Goal: Information Seeking & Learning: Learn about a topic

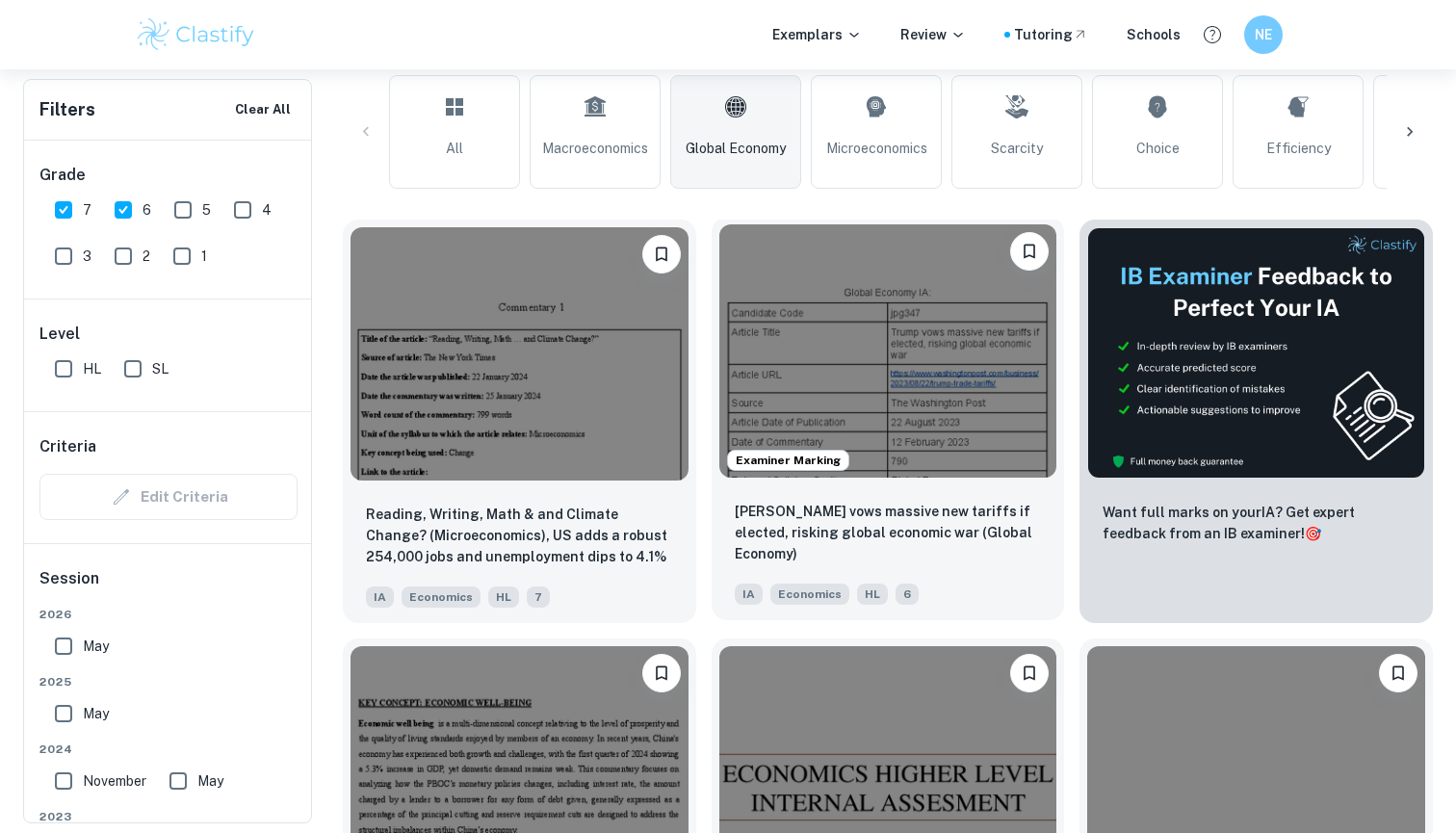
scroll to position [511, 0]
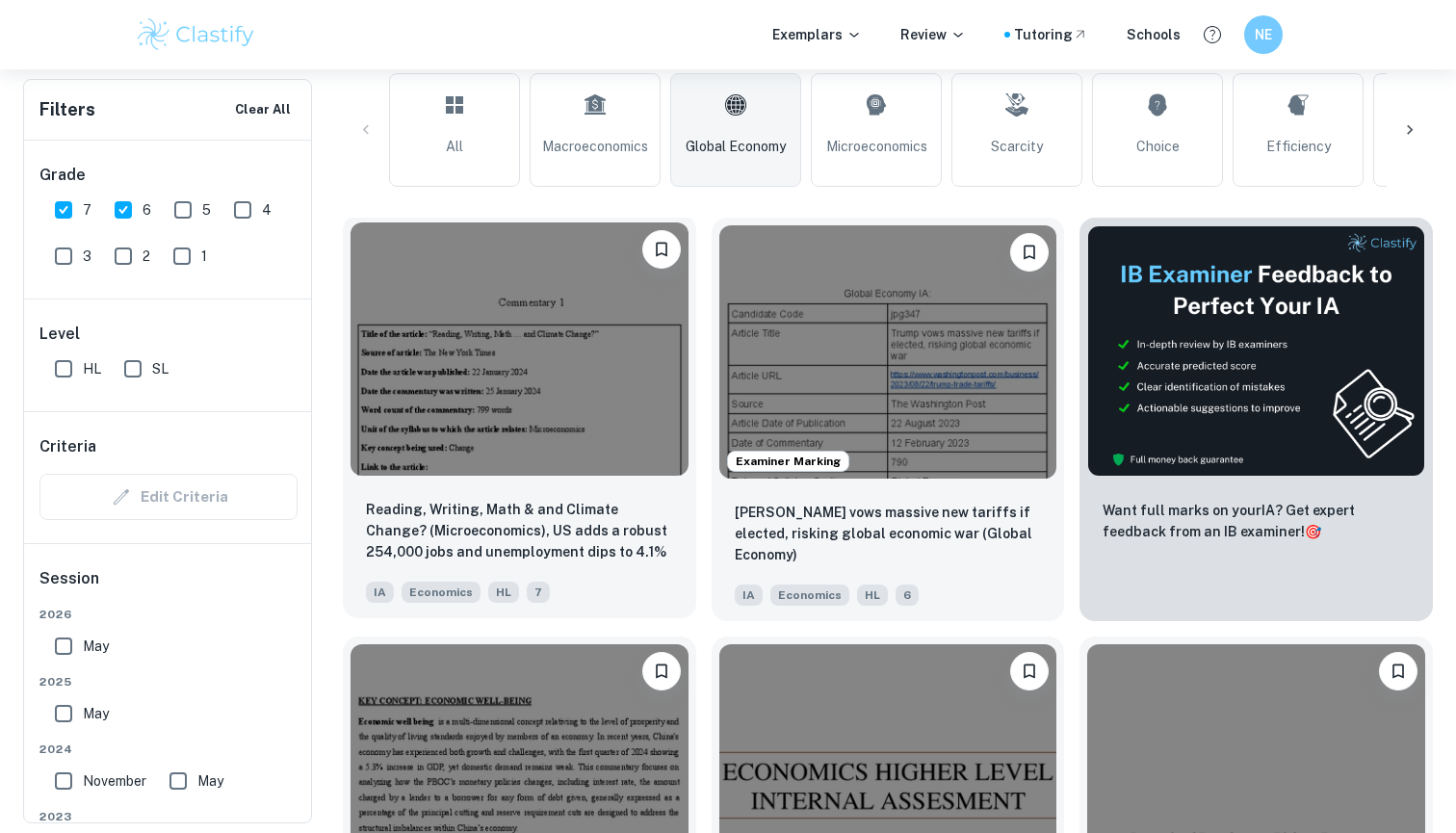
click at [637, 493] on div "Reading, Writing, Math & and Climate Change? (Microeconomics), US adds a robust…" at bounding box center [520, 550] width 353 height 135
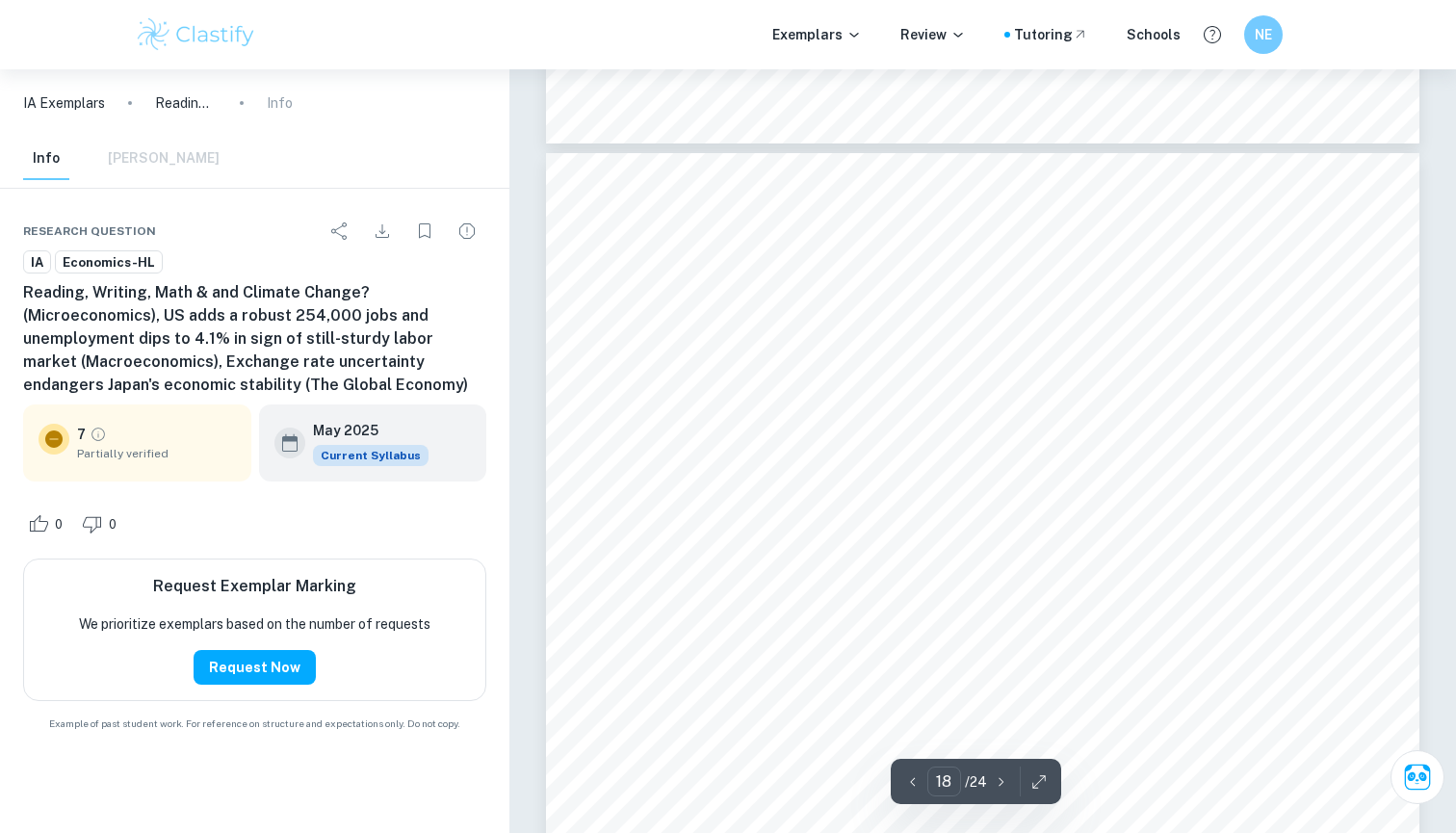
scroll to position [19456, 0]
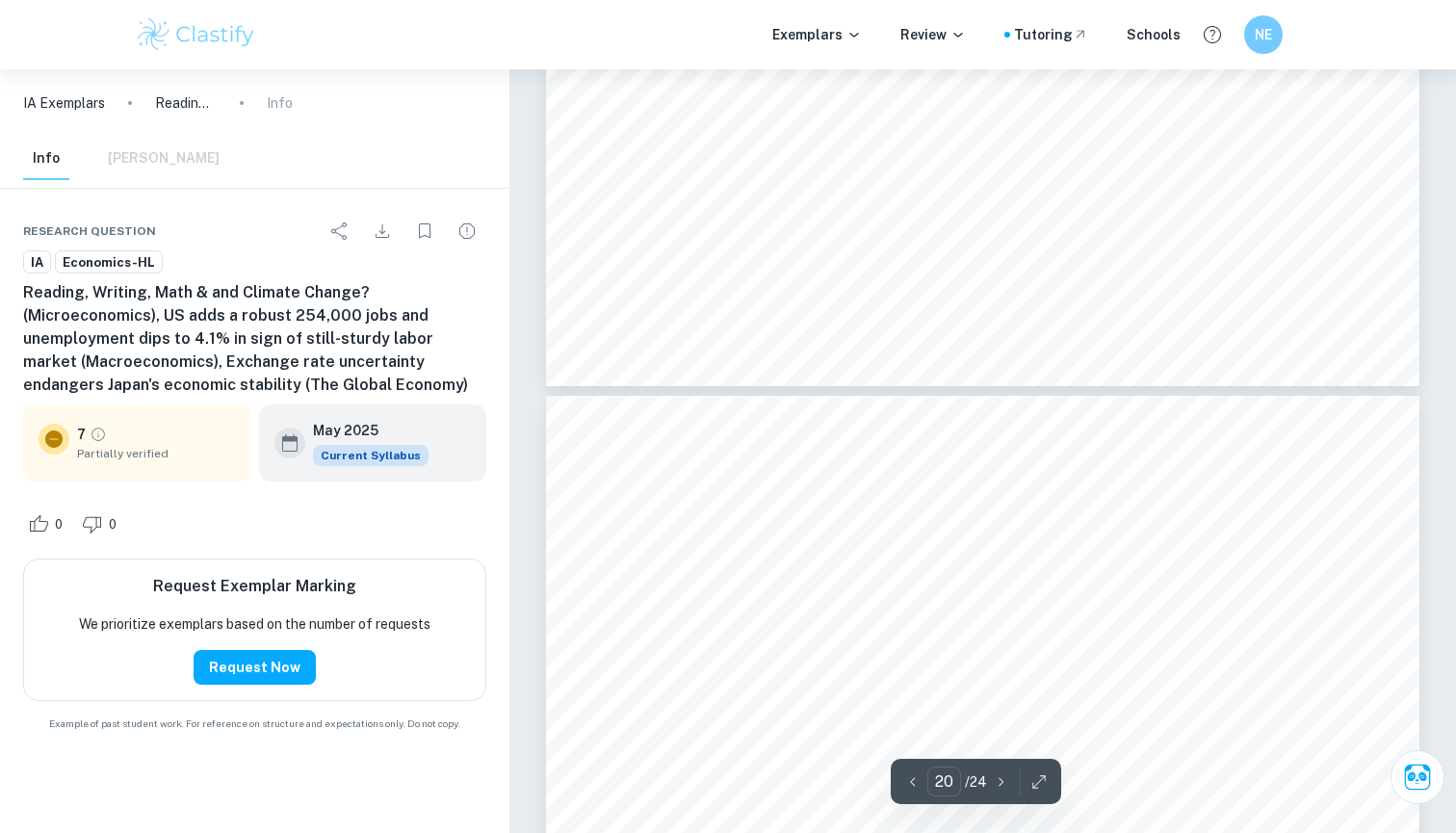
type input "21"
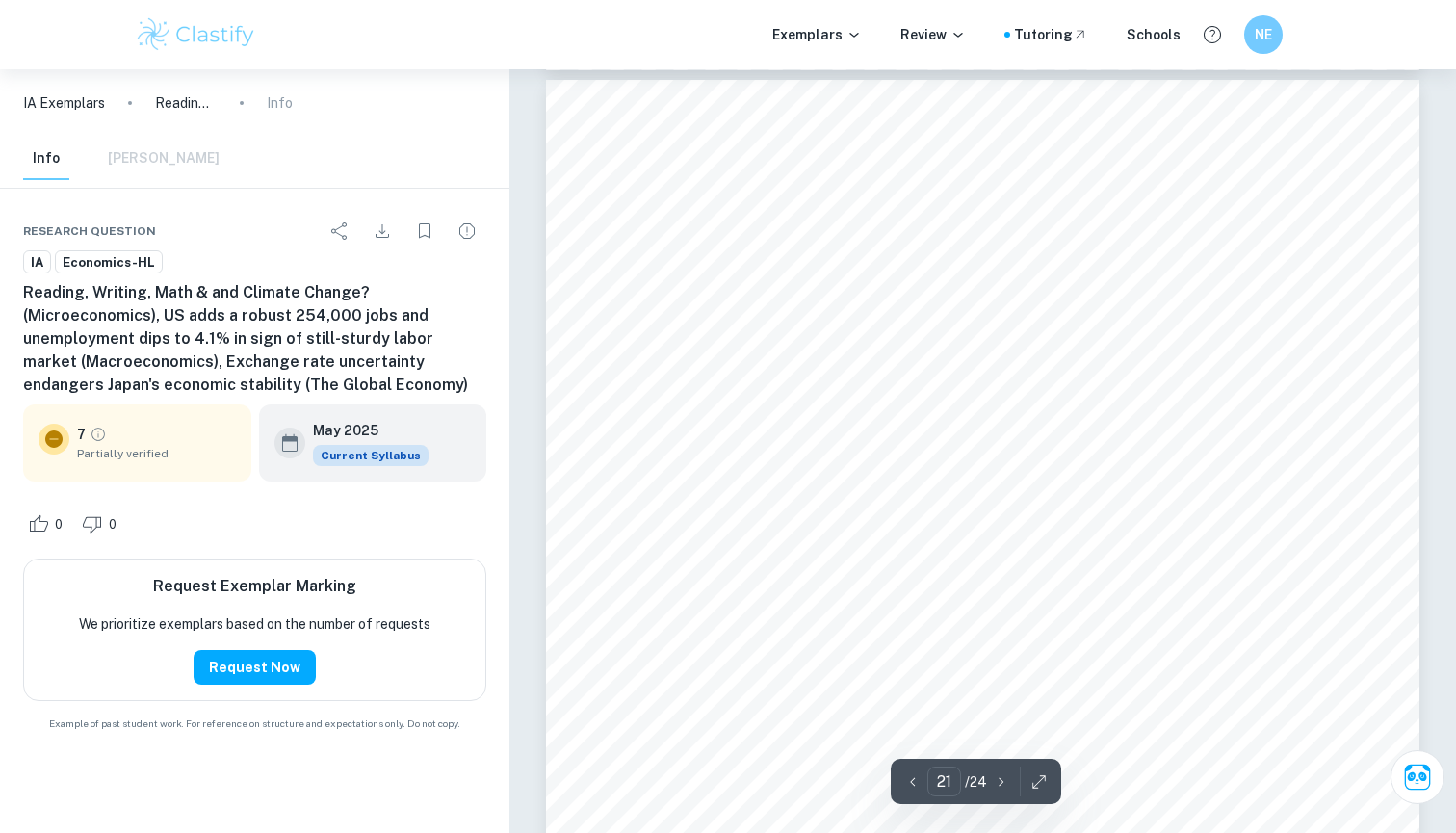
scroll to position [22979, 0]
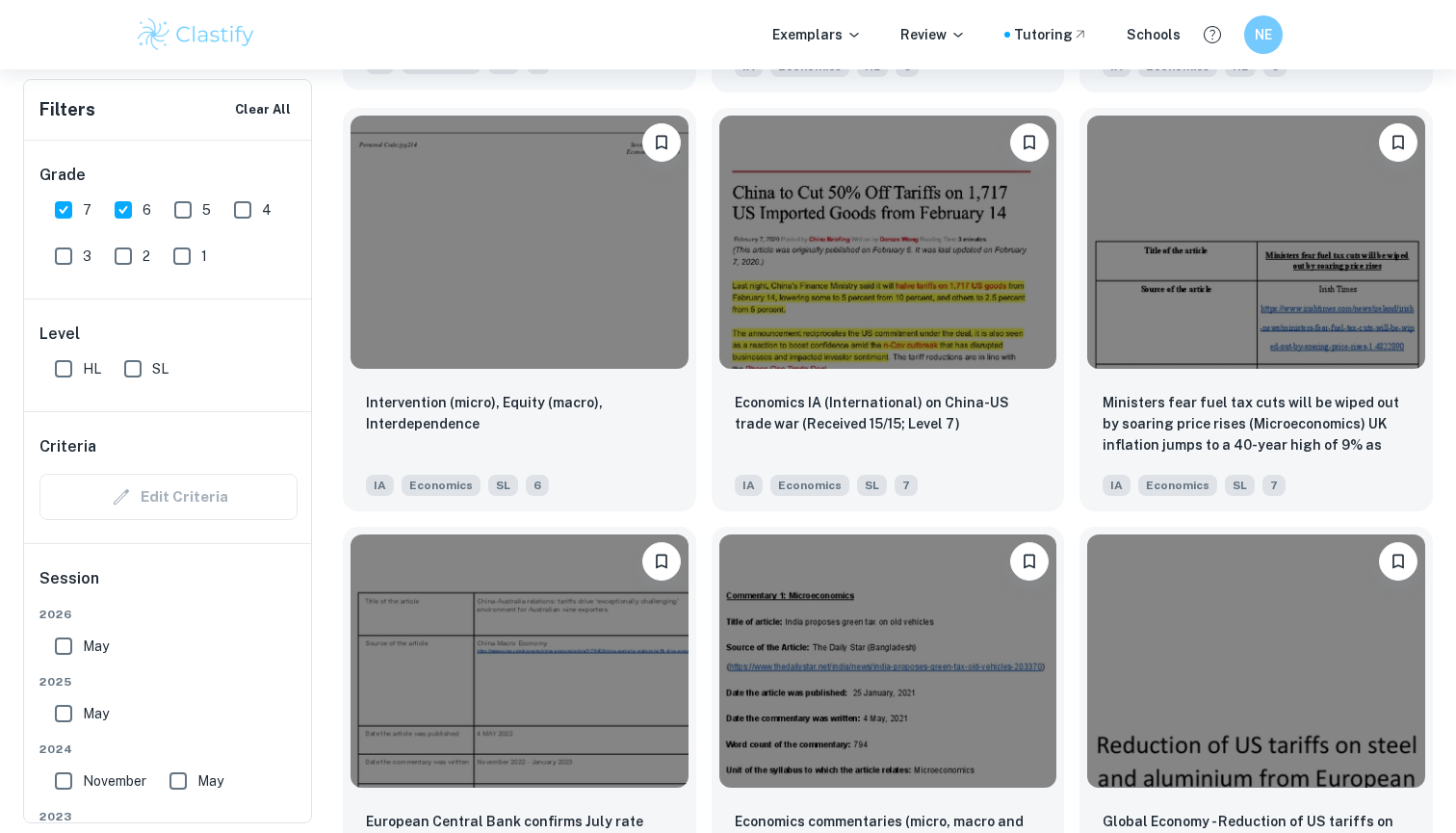
scroll to position [2302, 0]
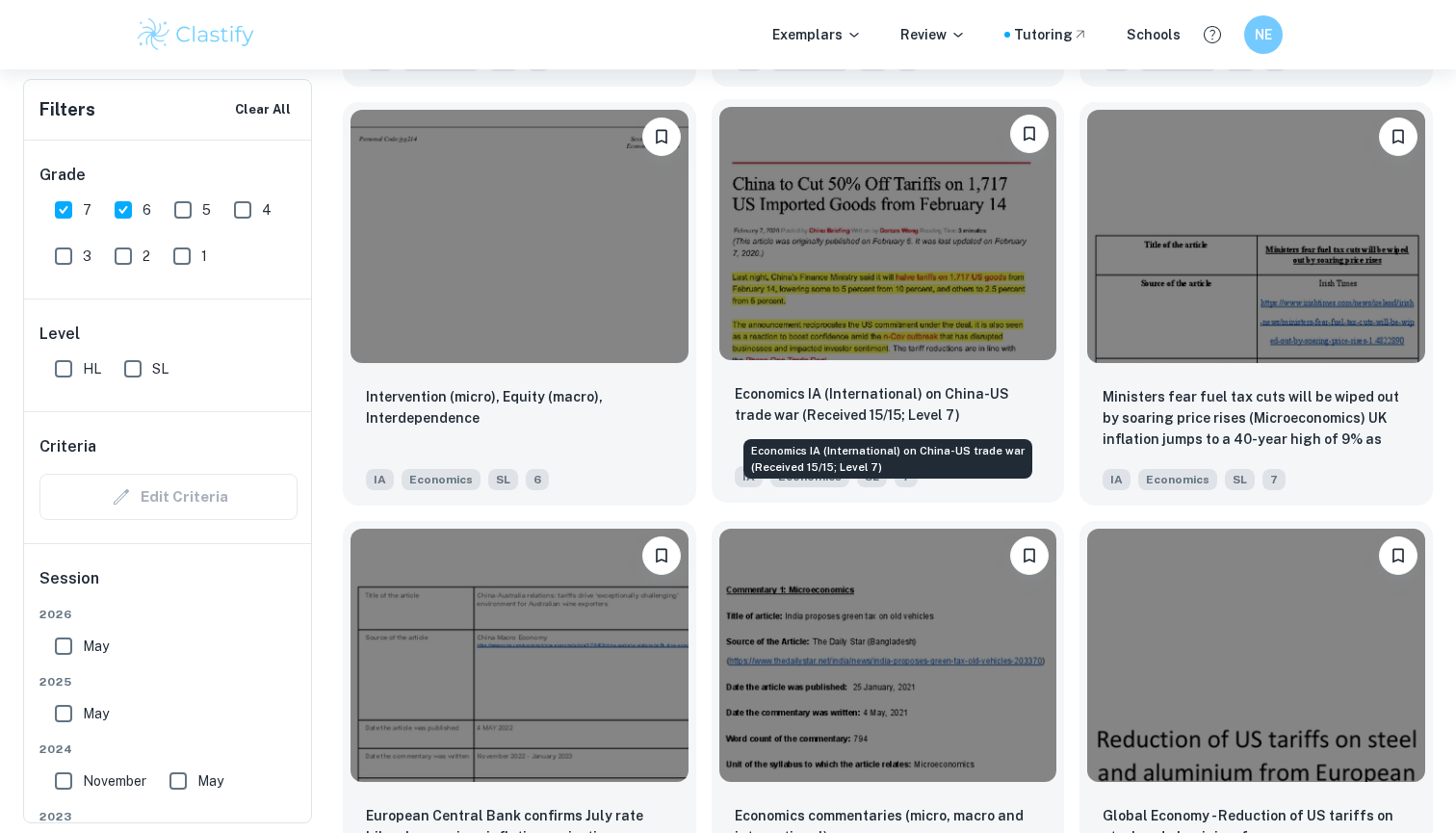
click at [954, 419] on p "Economics IA (International) on China-US trade war (Received 15/15; Level 7)" at bounding box center [889, 404] width 307 height 43
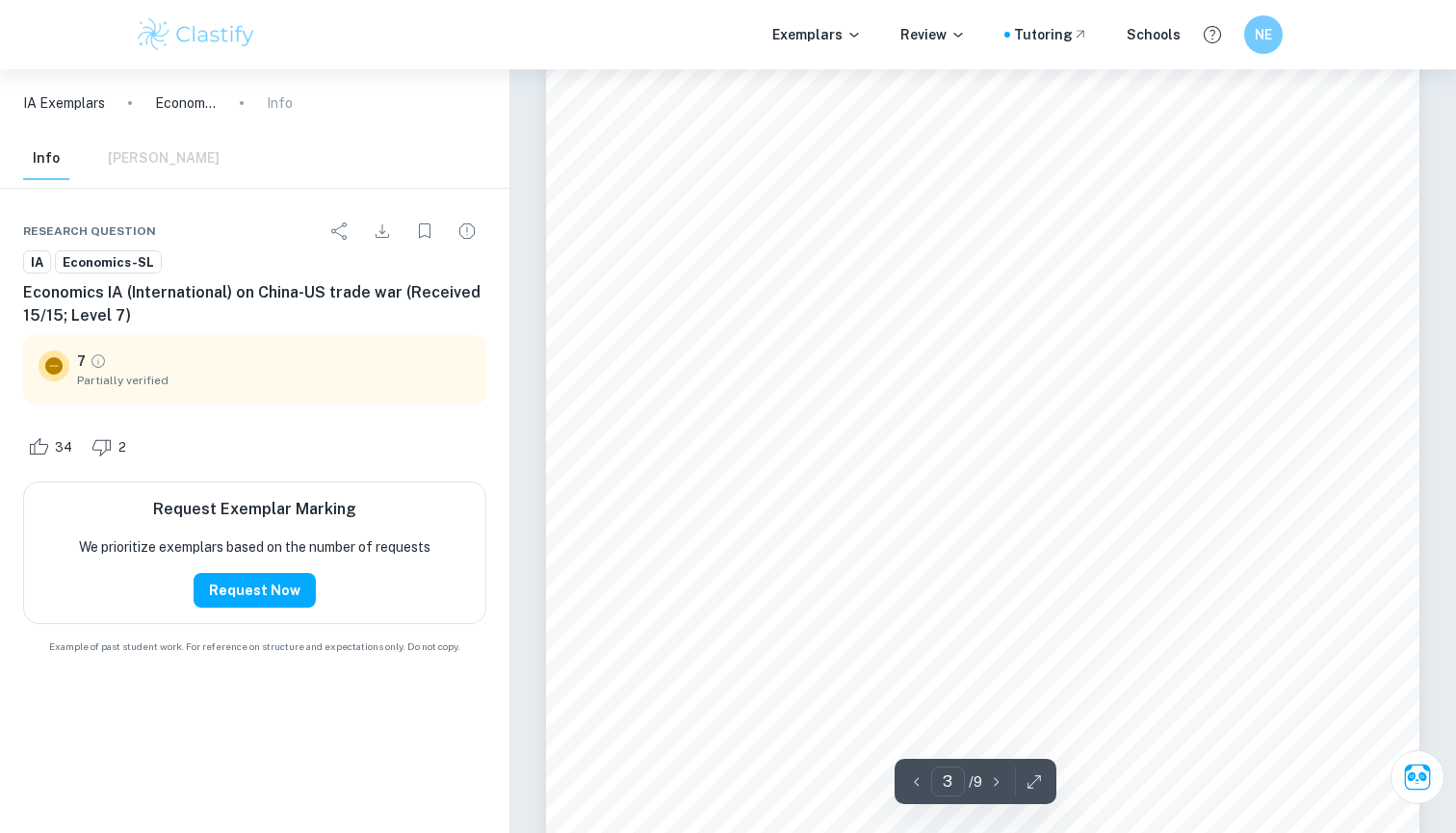
scroll to position [2993, 0]
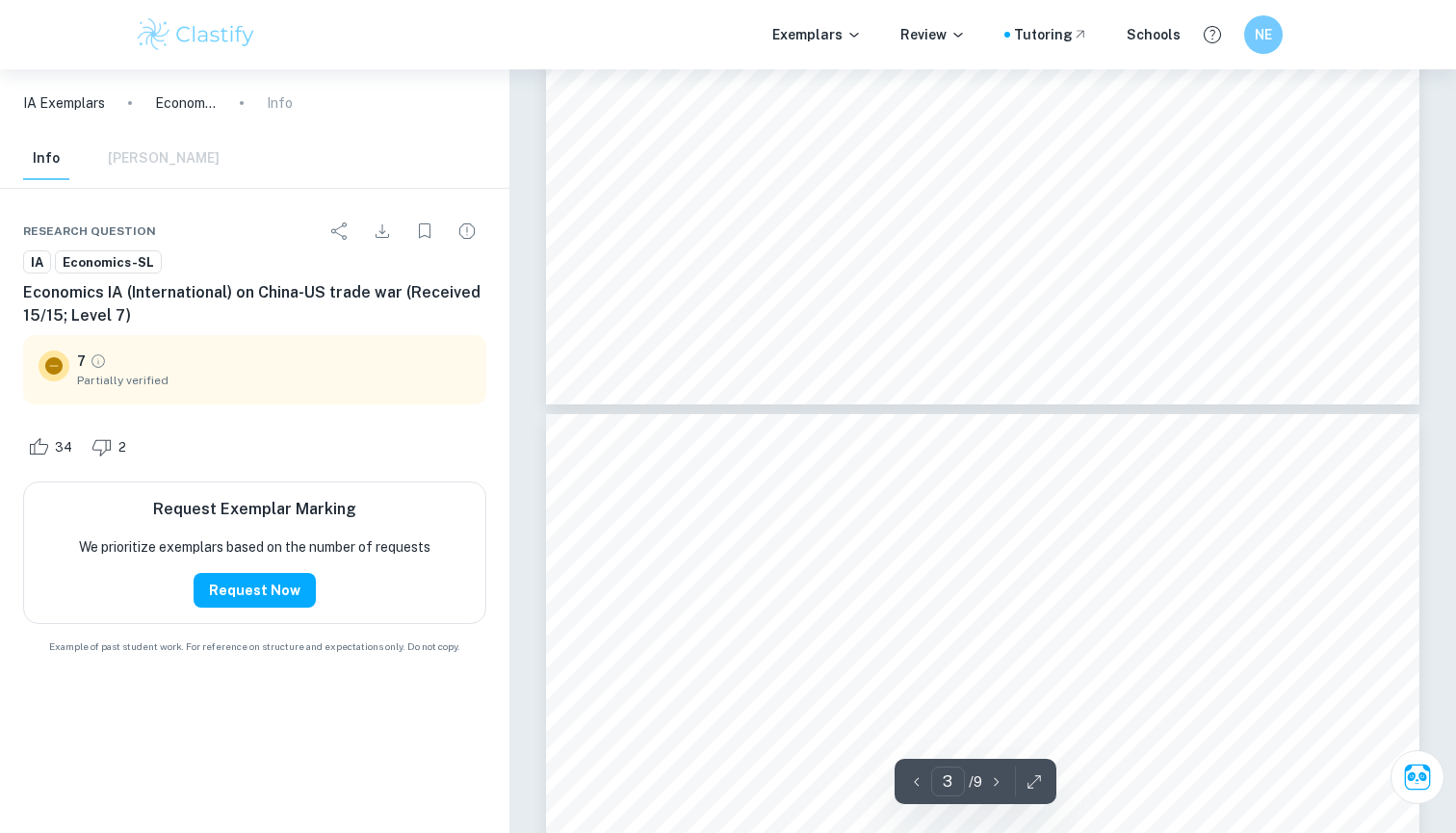
type input "2"
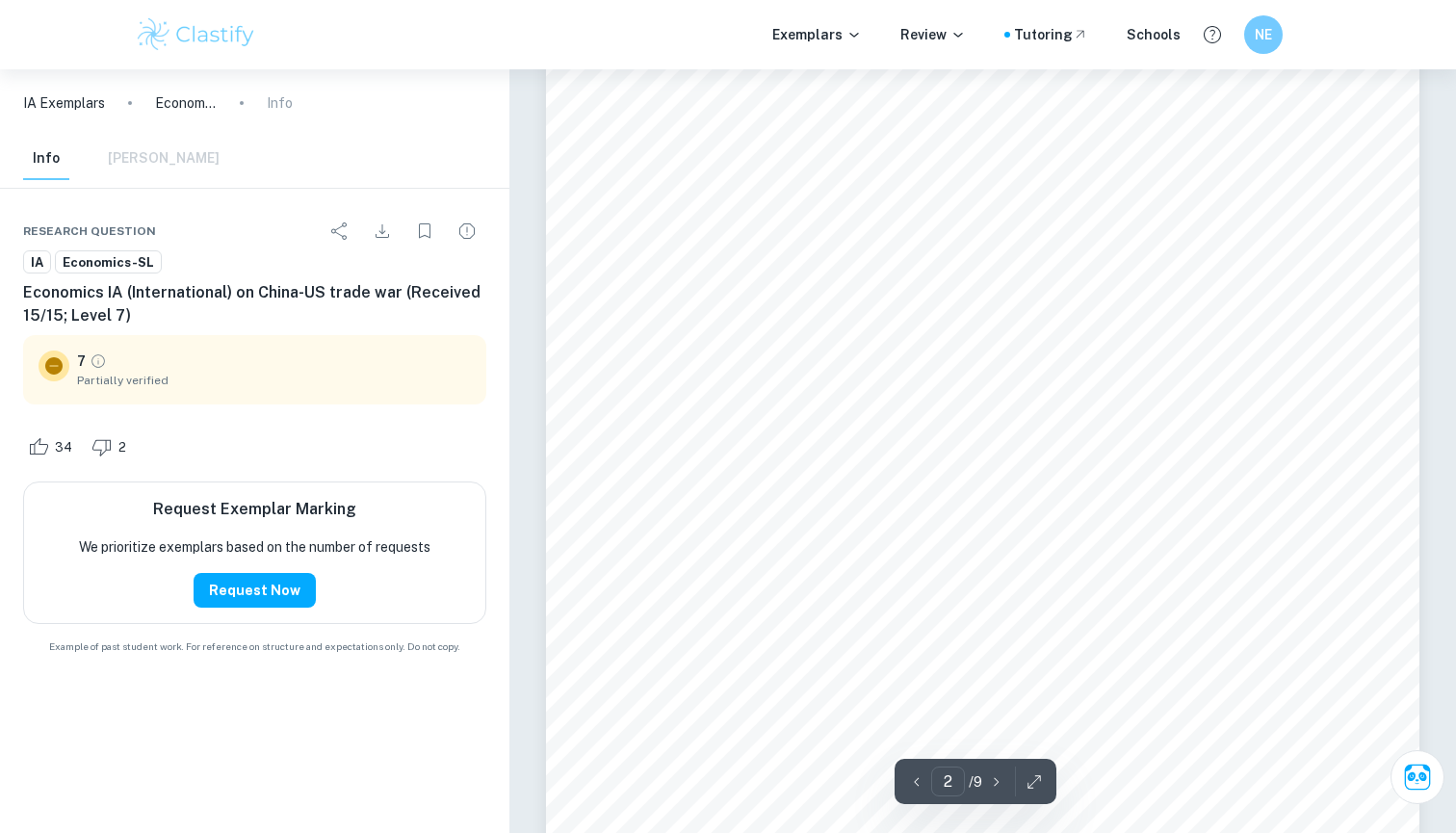
scroll to position [1708, 0]
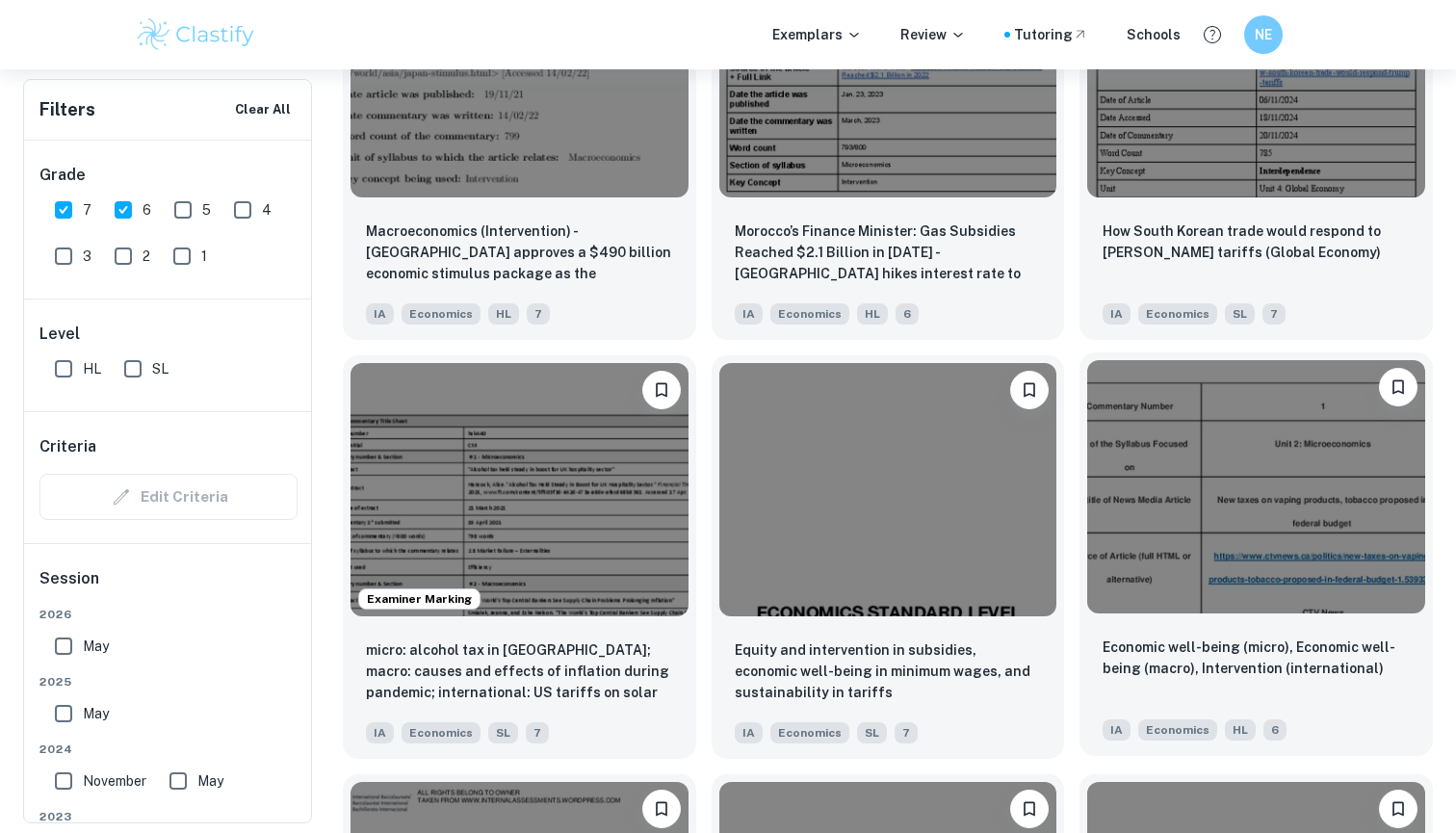
scroll to position [4974, 0]
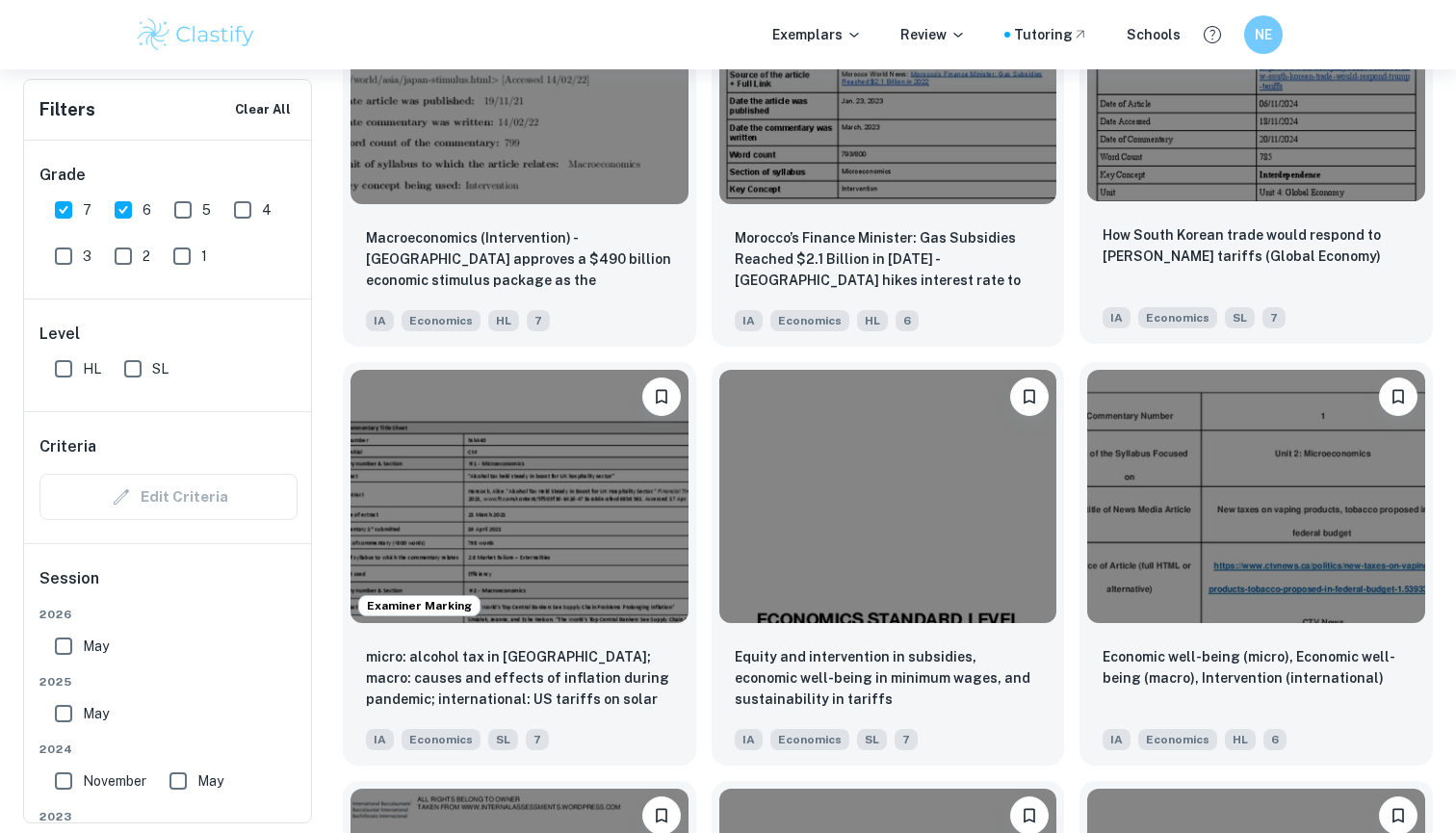
click at [1413, 270] on div "How South Korean trade would respond to [PERSON_NAME] tariffs (Global Economy) …" at bounding box center [1257, 277] width 353 height 135
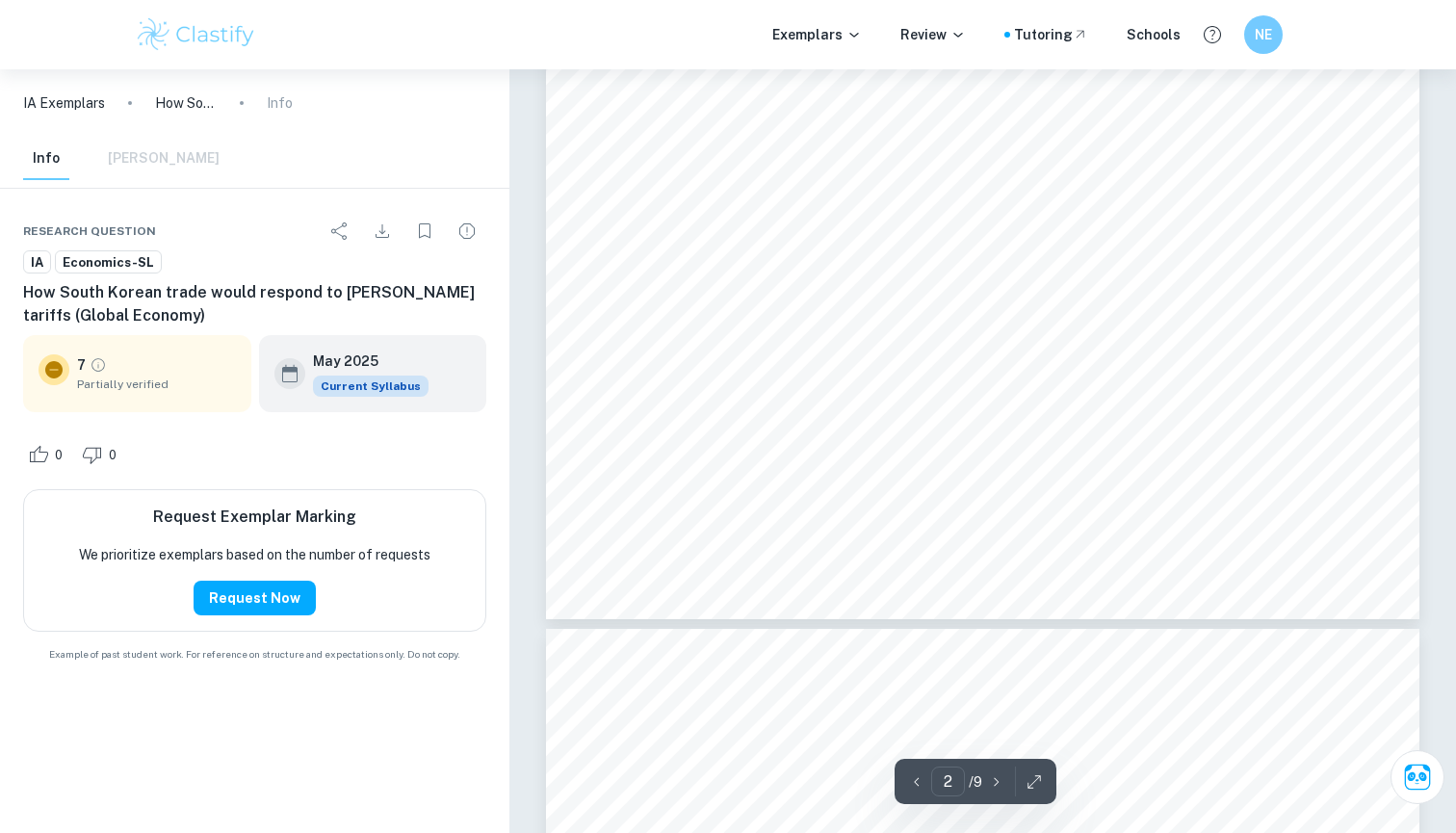
scroll to position [2082, 0]
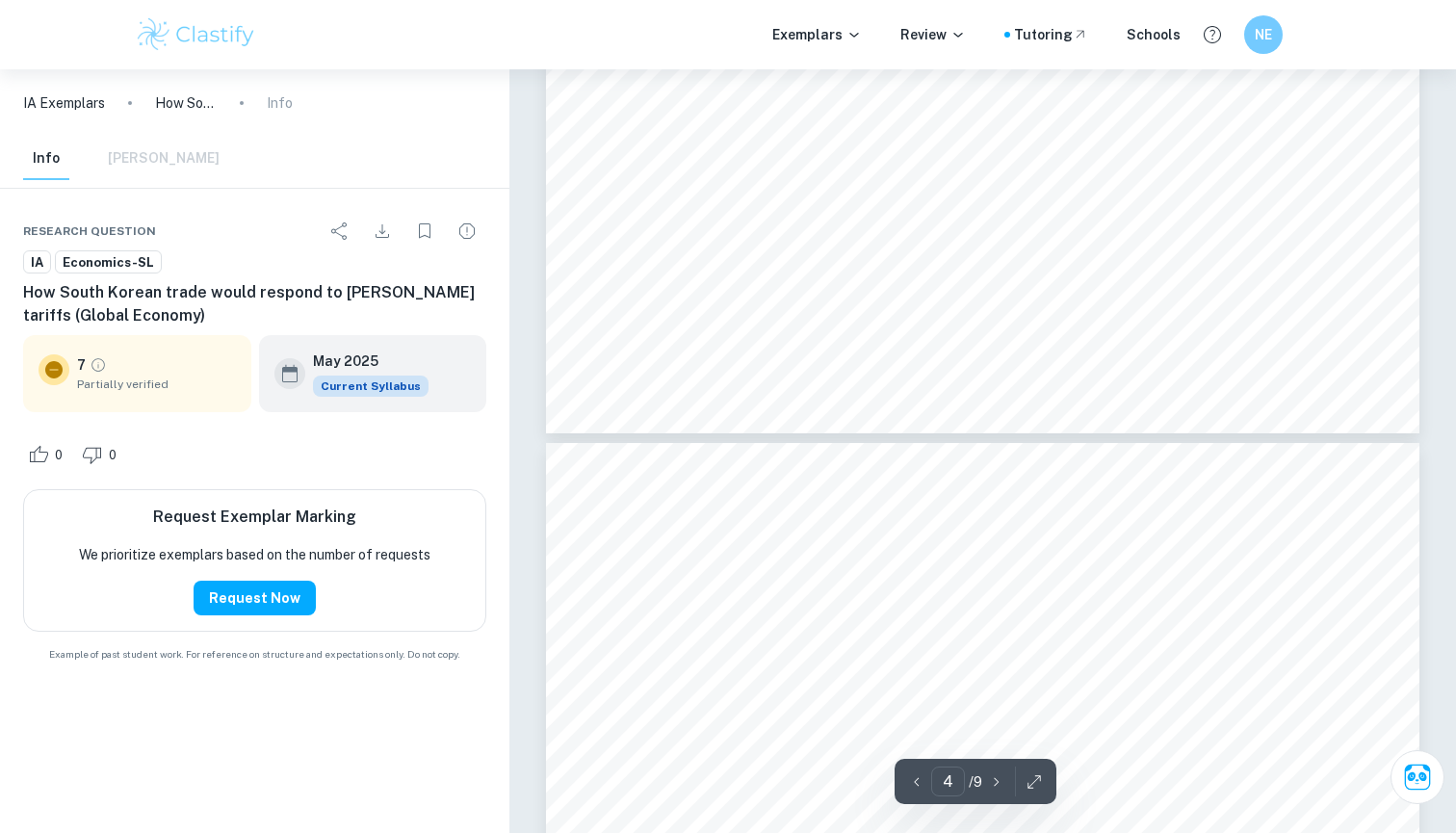
type input "3"
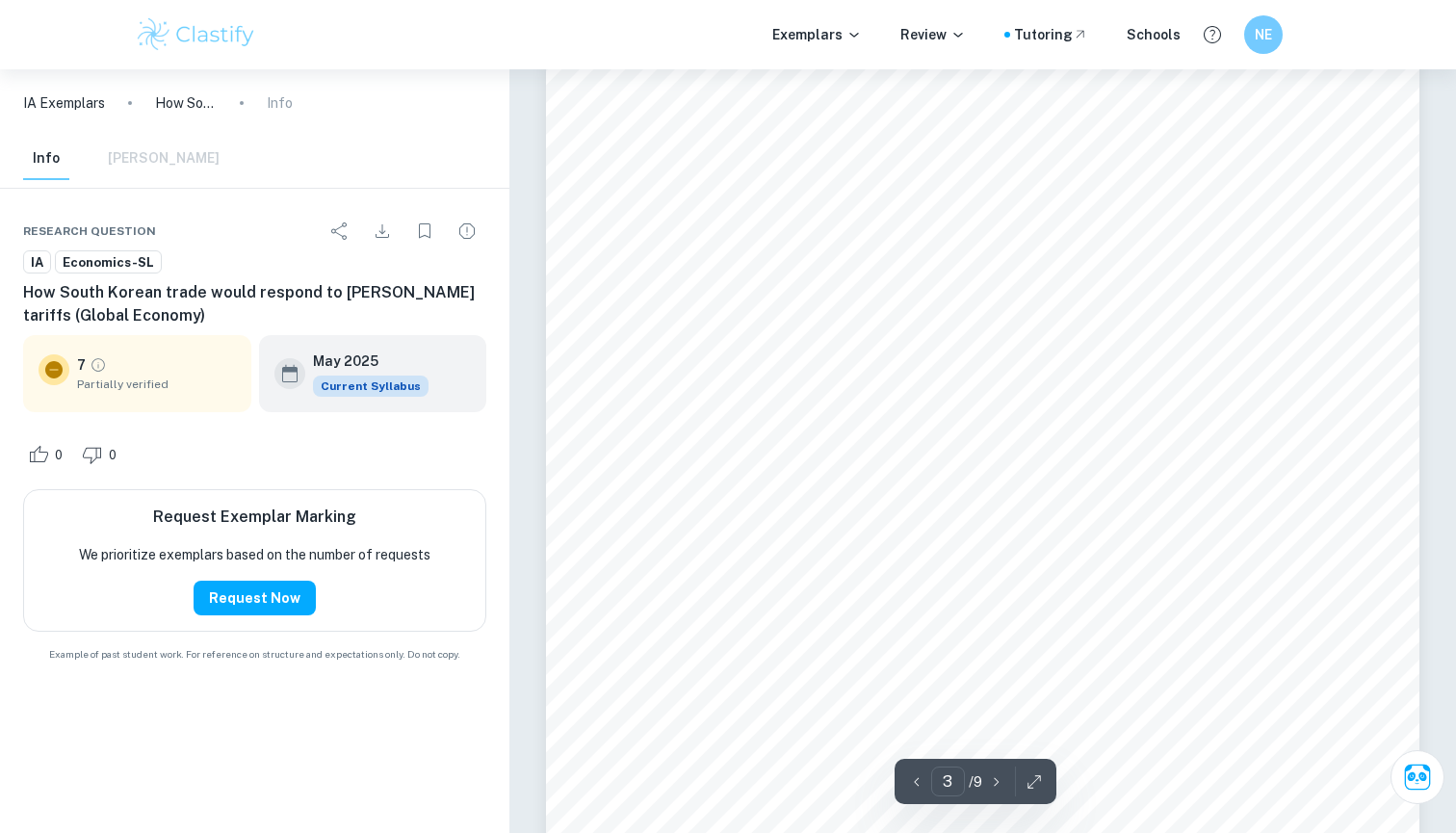
scroll to position [2309, 0]
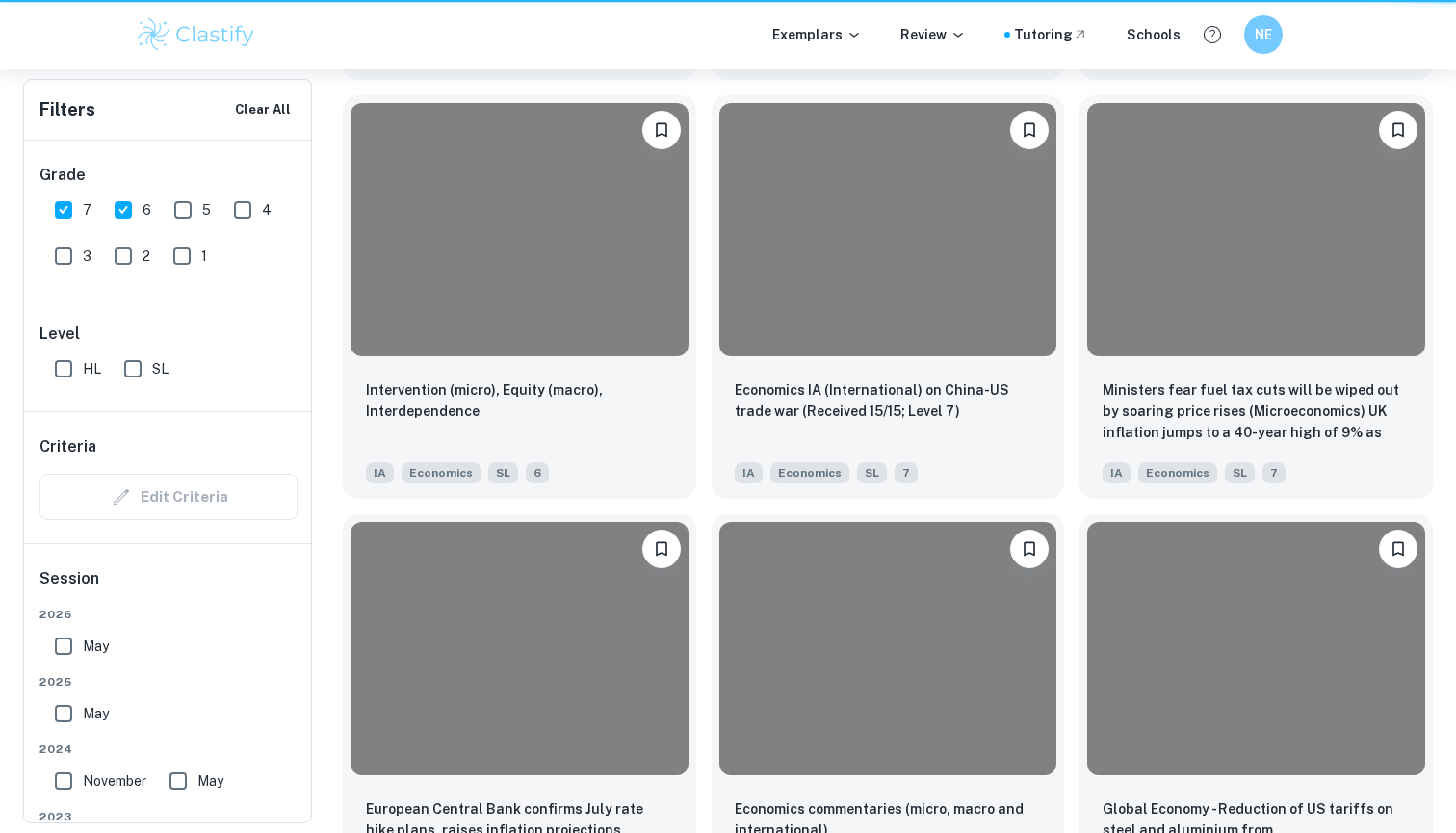
scroll to position [4974, 0]
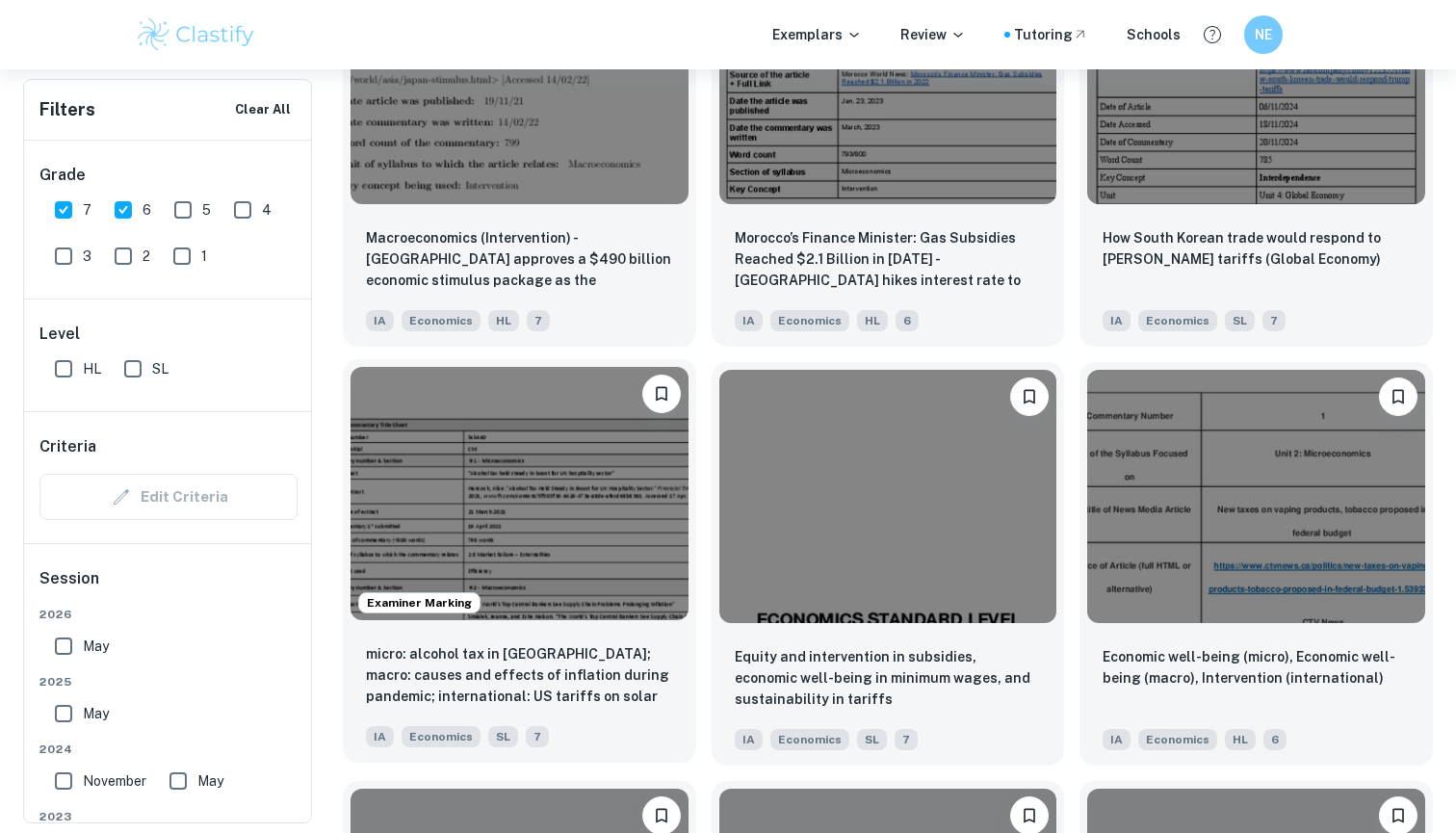
click at [575, 586] on img at bounding box center [519, 493] width 338 height 253
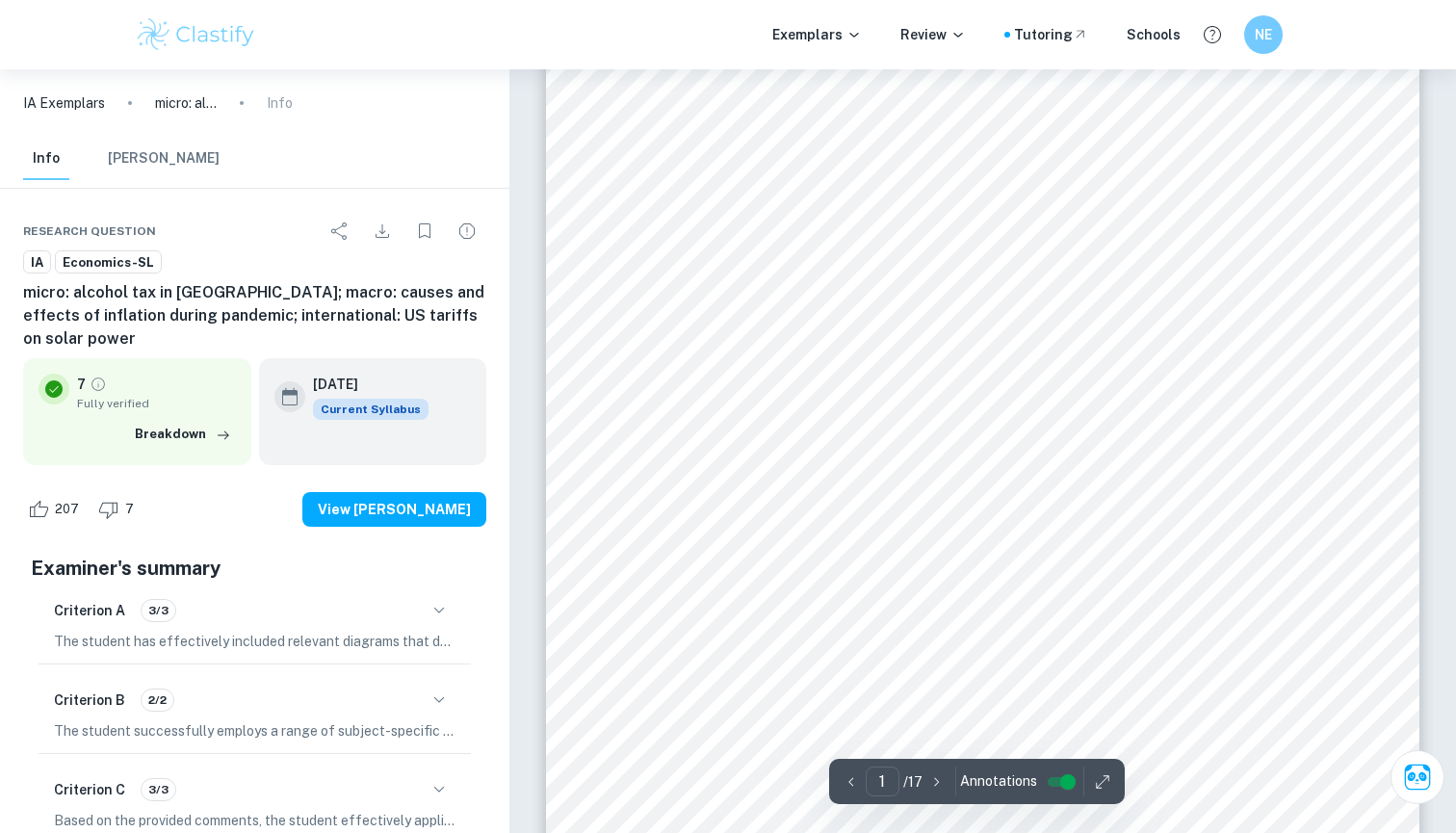
scroll to position [714, 0]
type input "17"
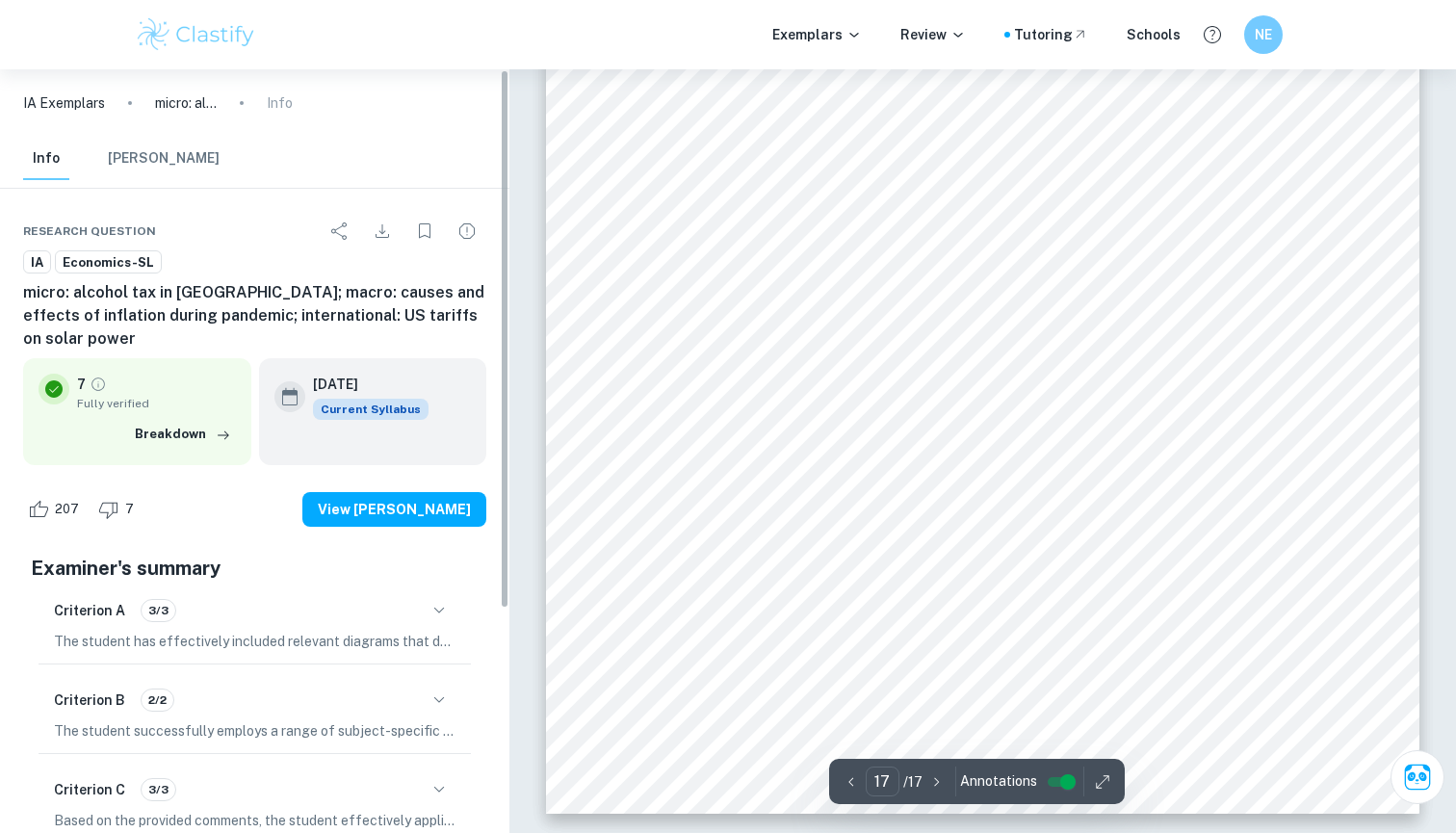
scroll to position [18789, 0]
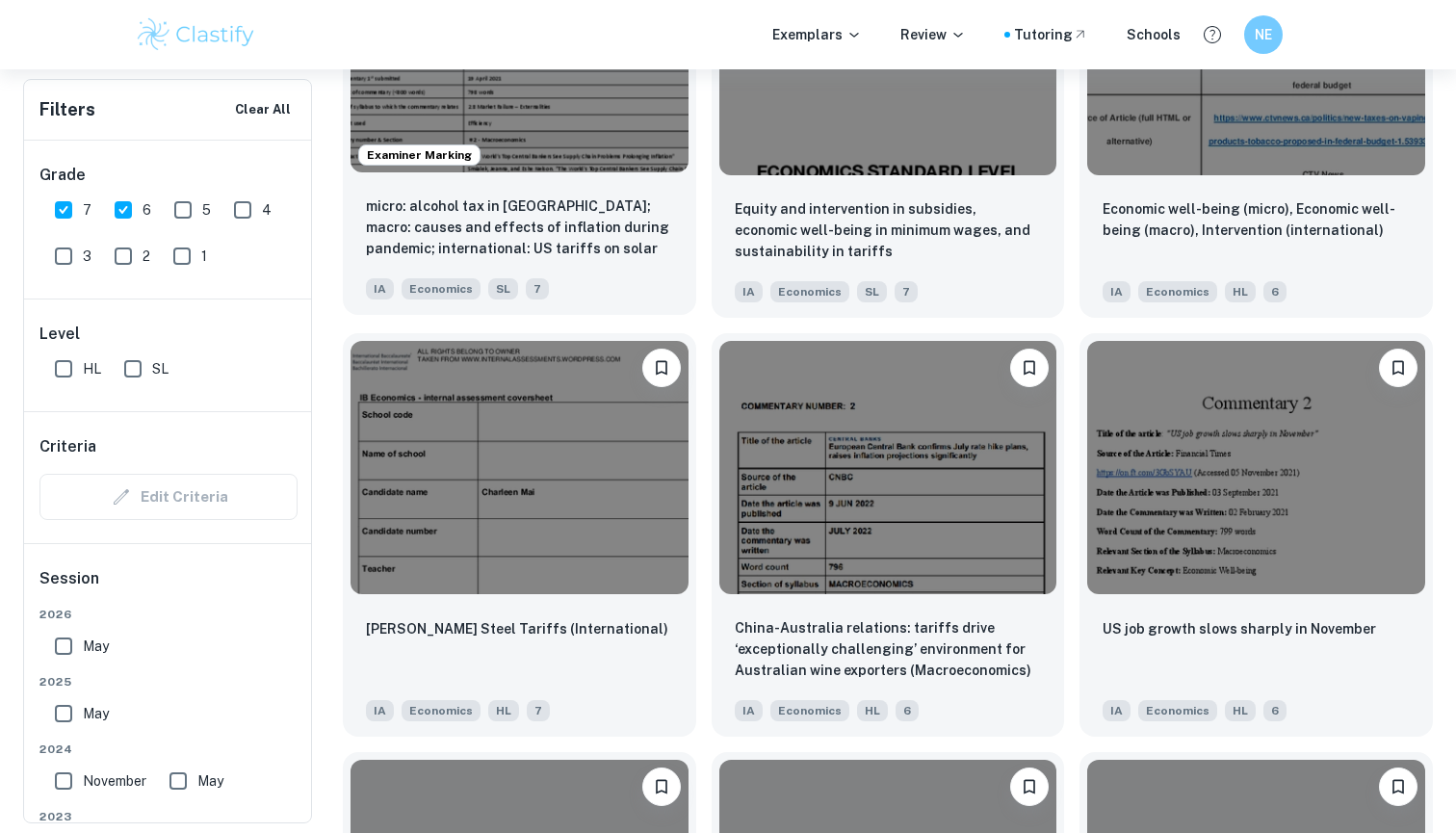
scroll to position [5516, 0]
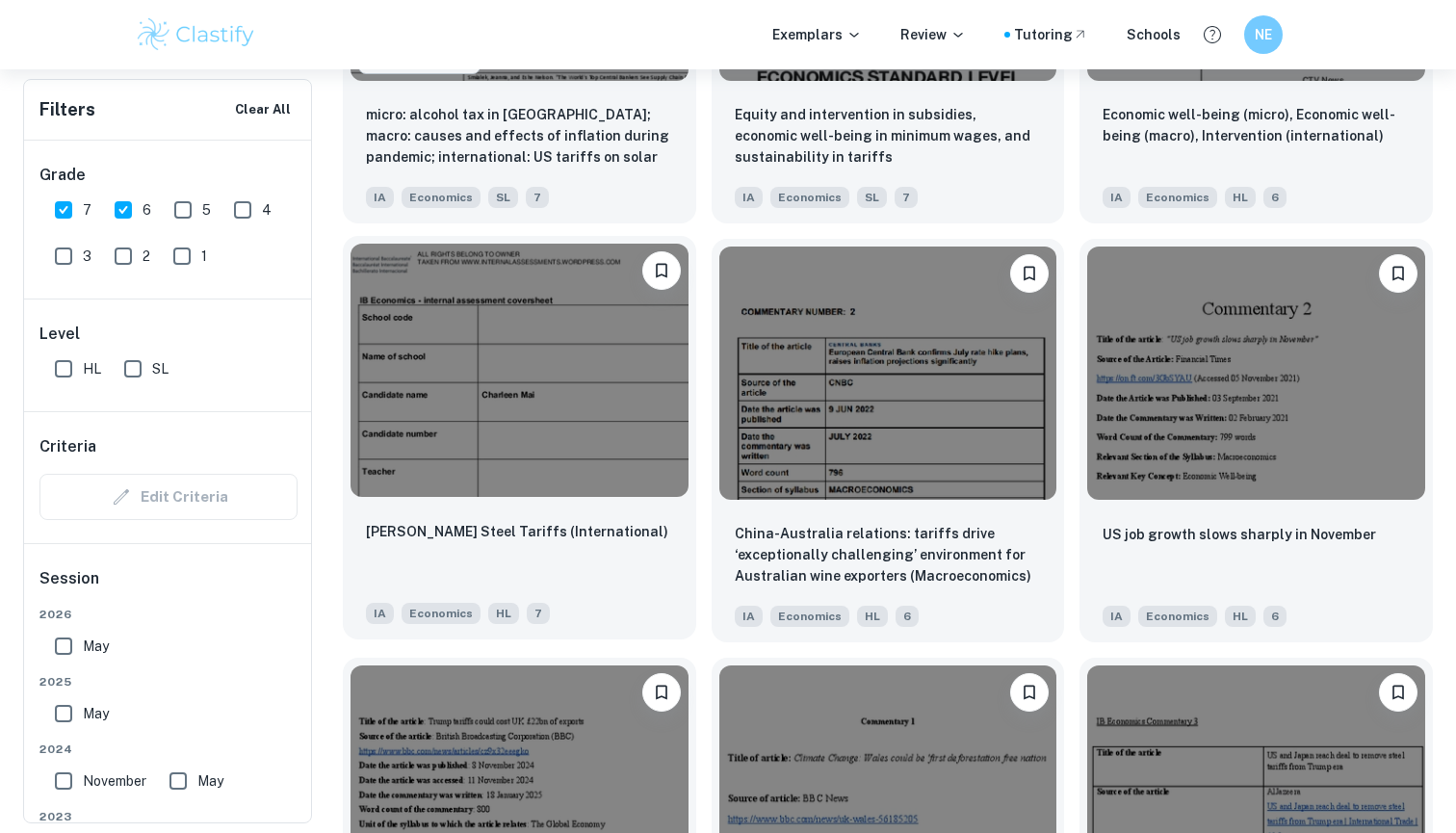
click at [576, 551] on div "[PERSON_NAME] Steel Tariffs (International)" at bounding box center [520, 552] width 307 height 65
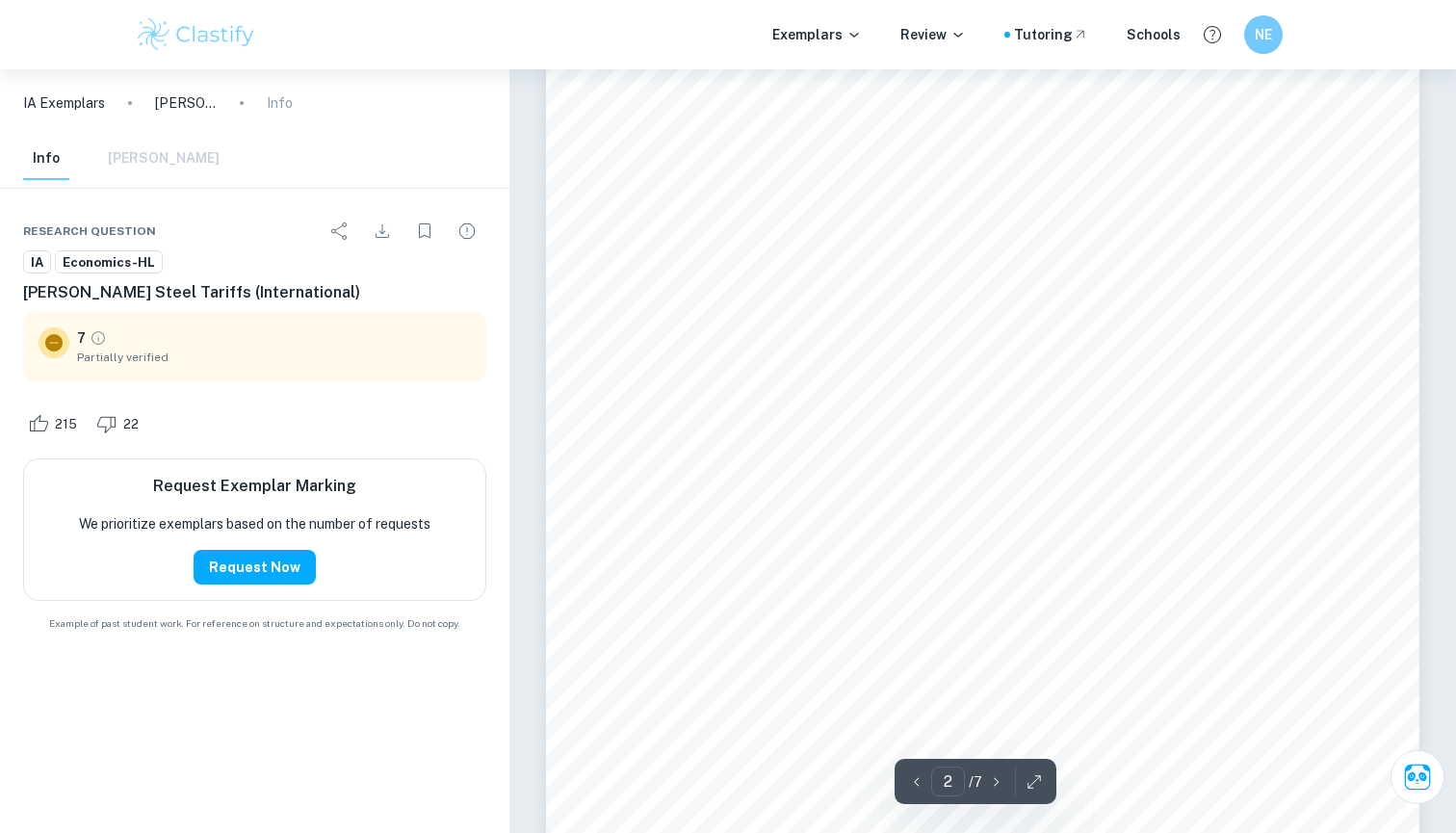
scroll to position [1747, 0]
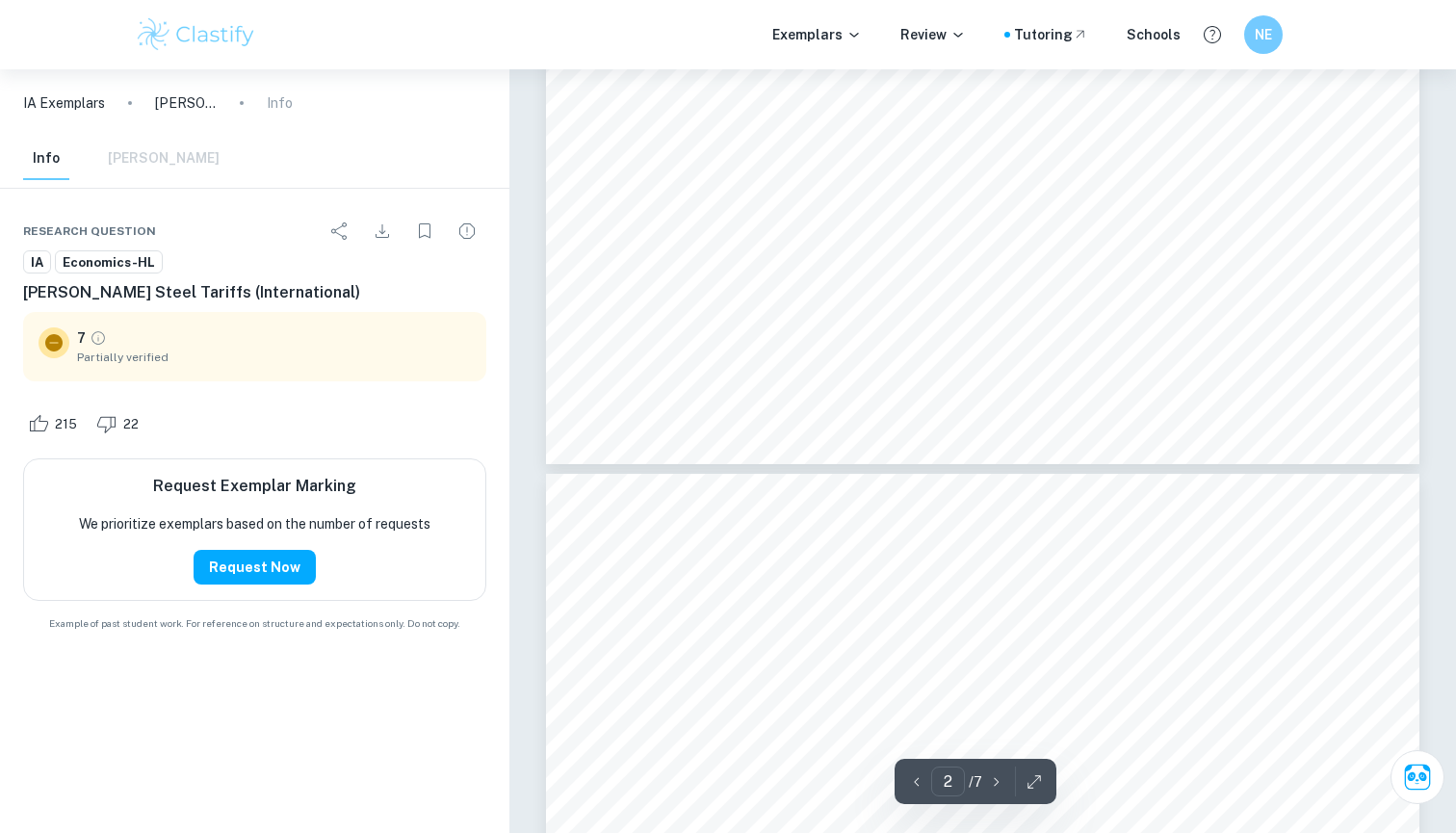
type input "3"
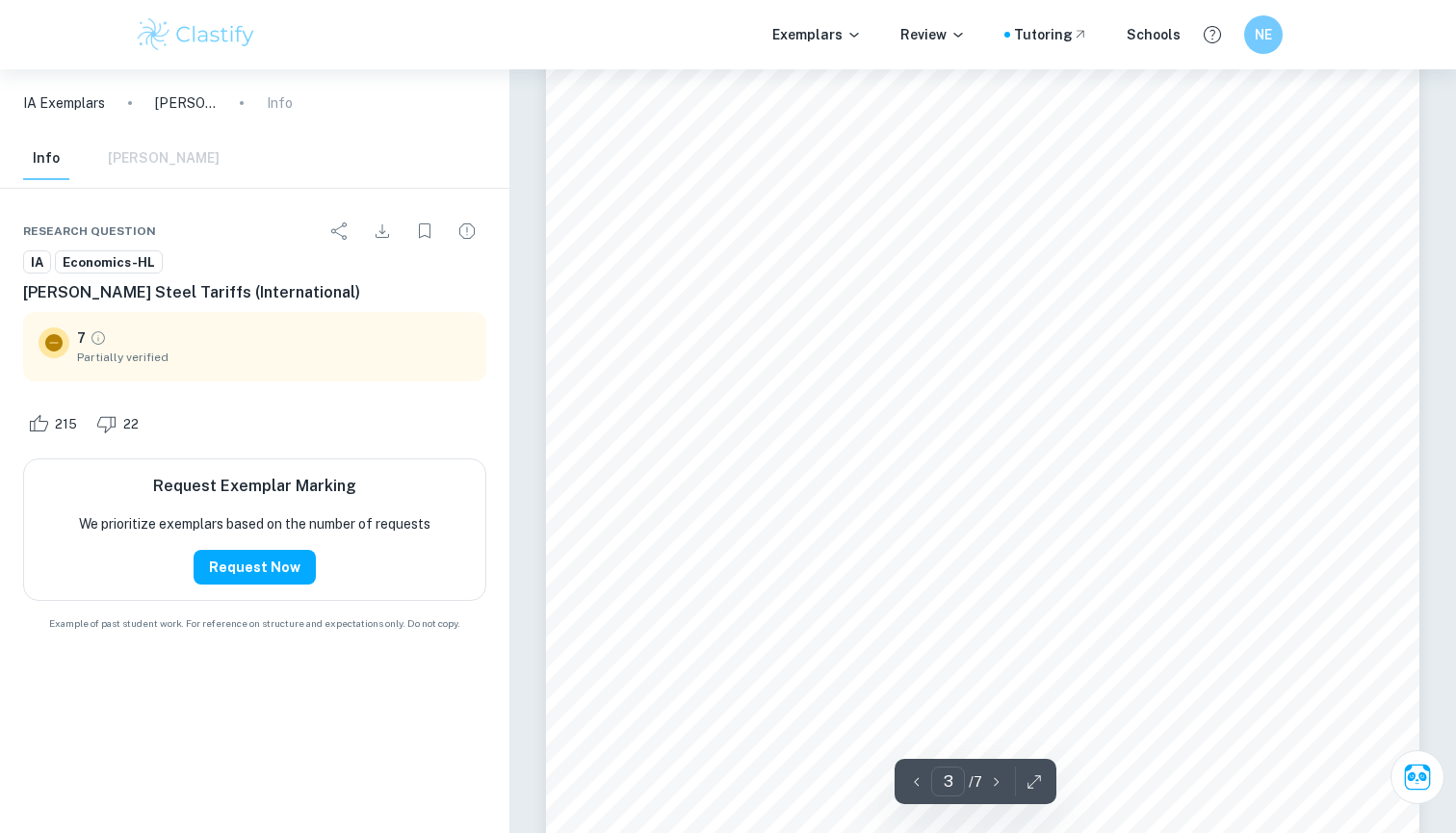
scroll to position [3016, 0]
